Goal: Information Seeking & Learning: Learn about a topic

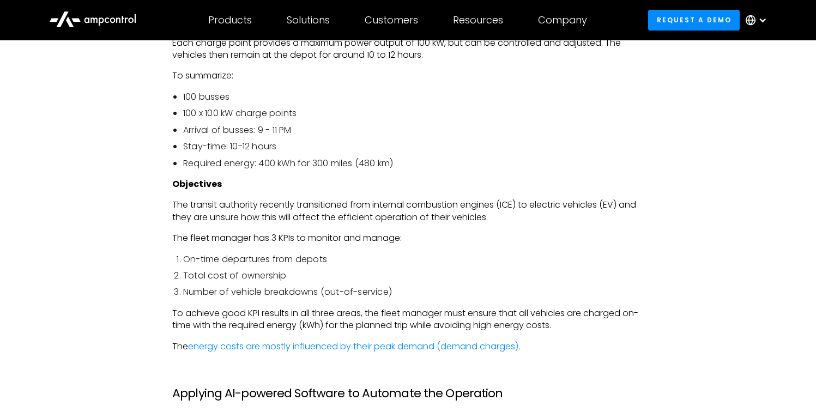
scroll to position [2285, 0]
click at [676, 190] on div "In recent years, there has been a significant surge in vehicle electrification.…" at bounding box center [407, 18] width 739 height 3400
click at [662, 225] on div "In recent years, there has been a significant surge in vehicle electrification.…" at bounding box center [407, 18] width 739 height 3400
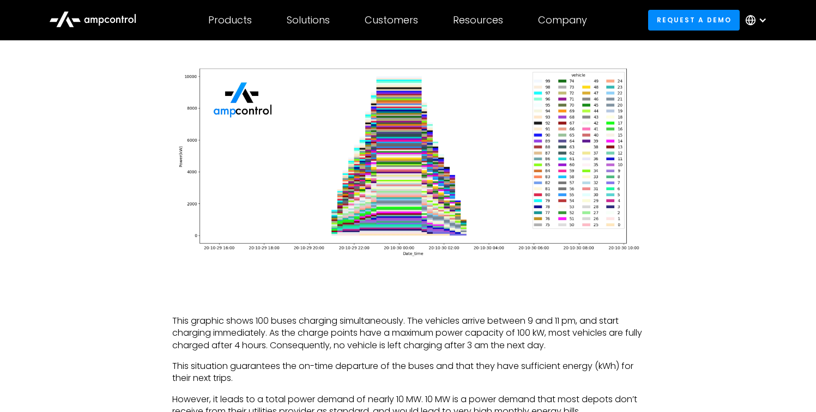
scroll to position [2815, 0]
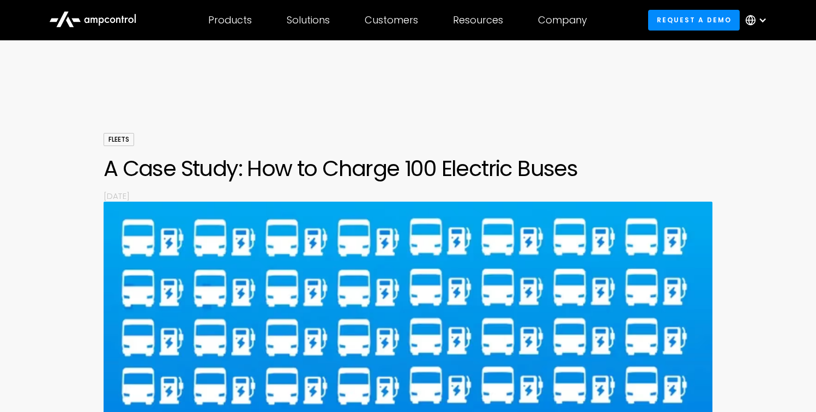
scroll to position [0, 0]
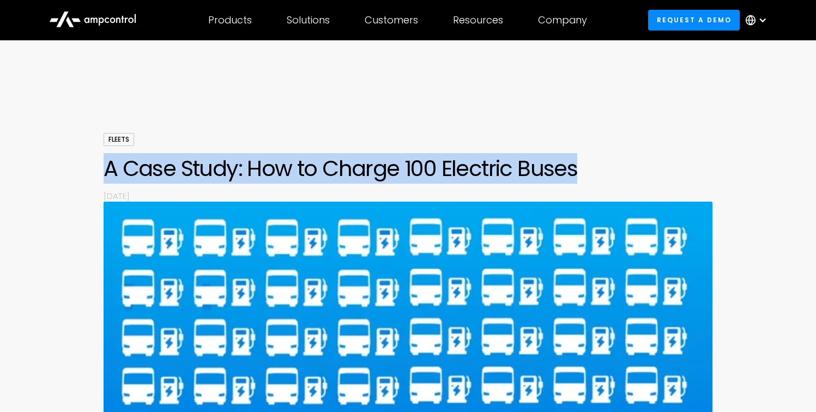
drag, startPoint x: 575, startPoint y: 174, endPoint x: 107, endPoint y: 171, distance: 468.0
click at [107, 171] on h1 "A Case Study: How to Charge 100 Electric Buses" at bounding box center [408, 168] width 609 height 26
copy h1 "A Case Study: How to Charge 100 Electric Buses"
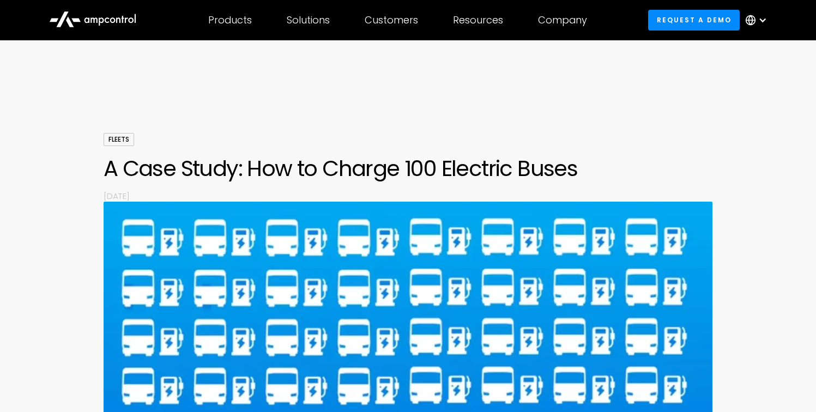
click at [389, 133] on div "Fleets A Case Study: How to Charge 100 Electric Buses By [DATE]" at bounding box center [408, 167] width 609 height 69
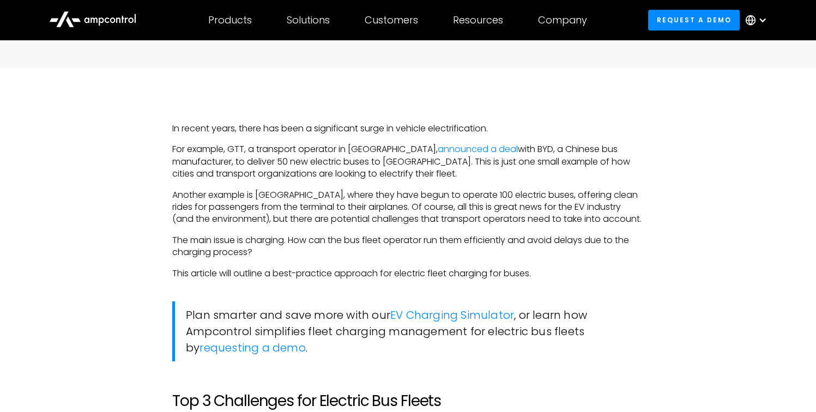
scroll to position [489, 0]
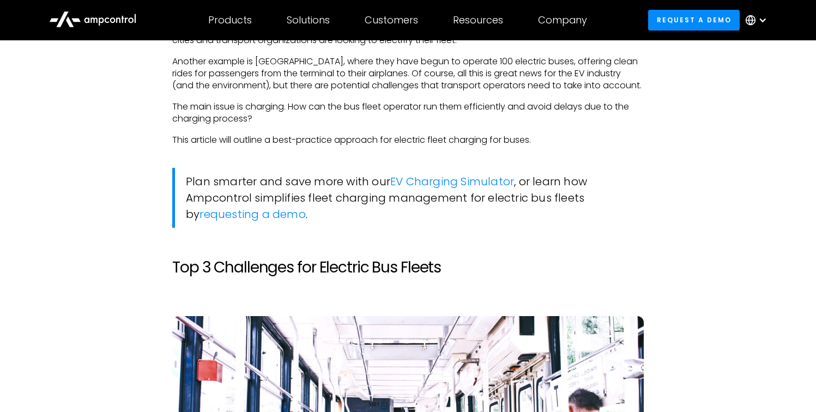
scroll to position [630, 0]
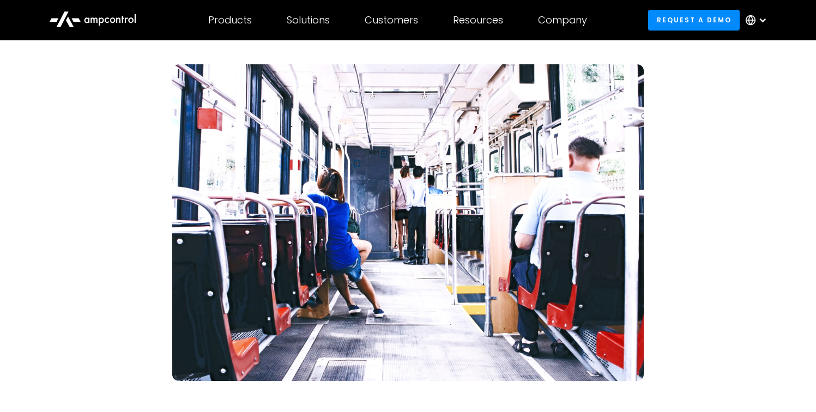
scroll to position [895, 0]
